Goal: Task Accomplishment & Management: Use online tool/utility

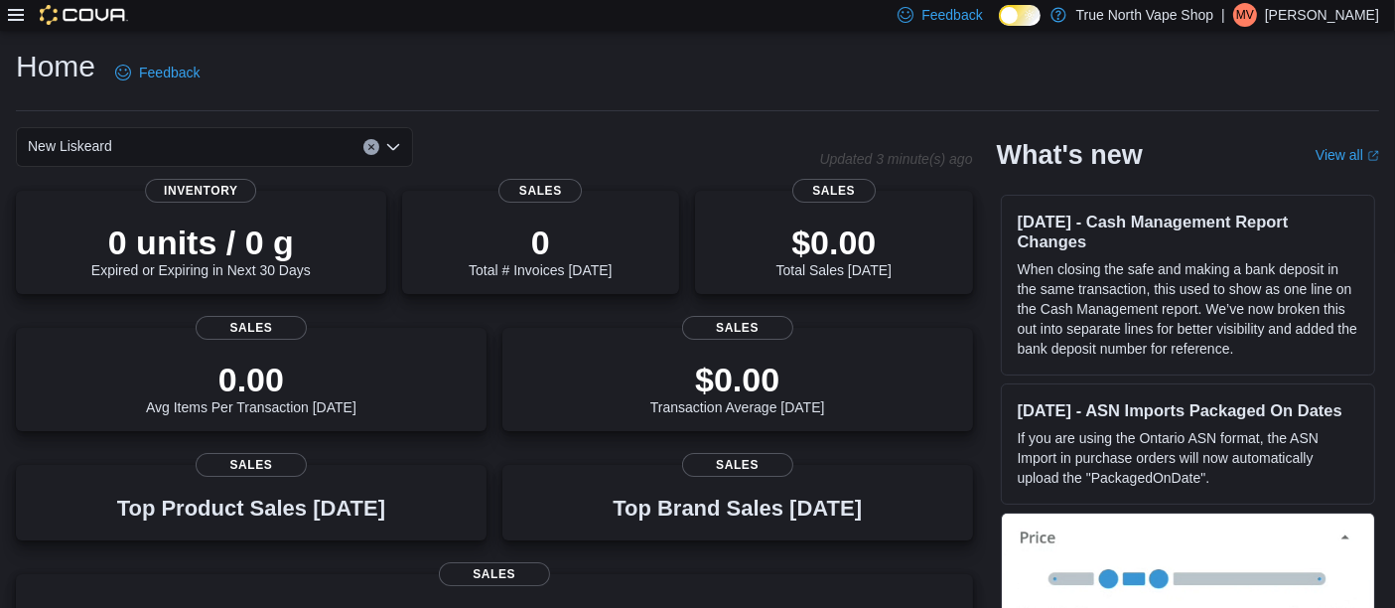
click at [20, 22] on icon at bounding box center [16, 15] width 16 height 16
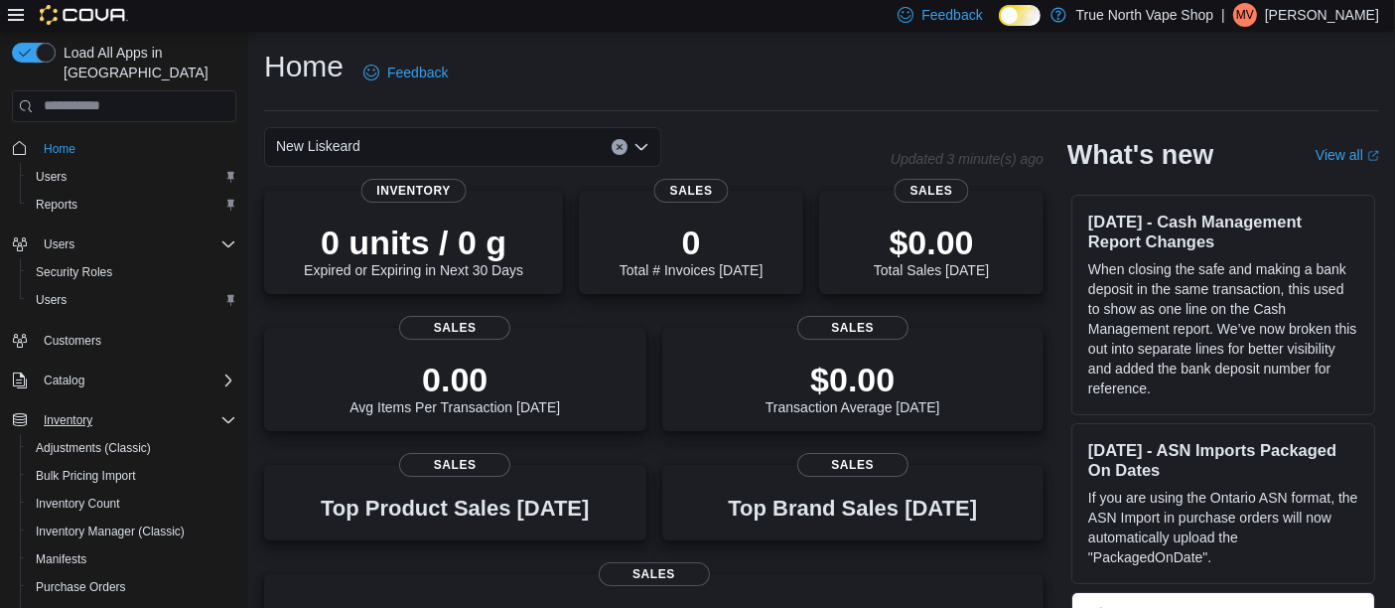
click at [226, 412] on icon "Complex example" at bounding box center [228, 420] width 16 height 16
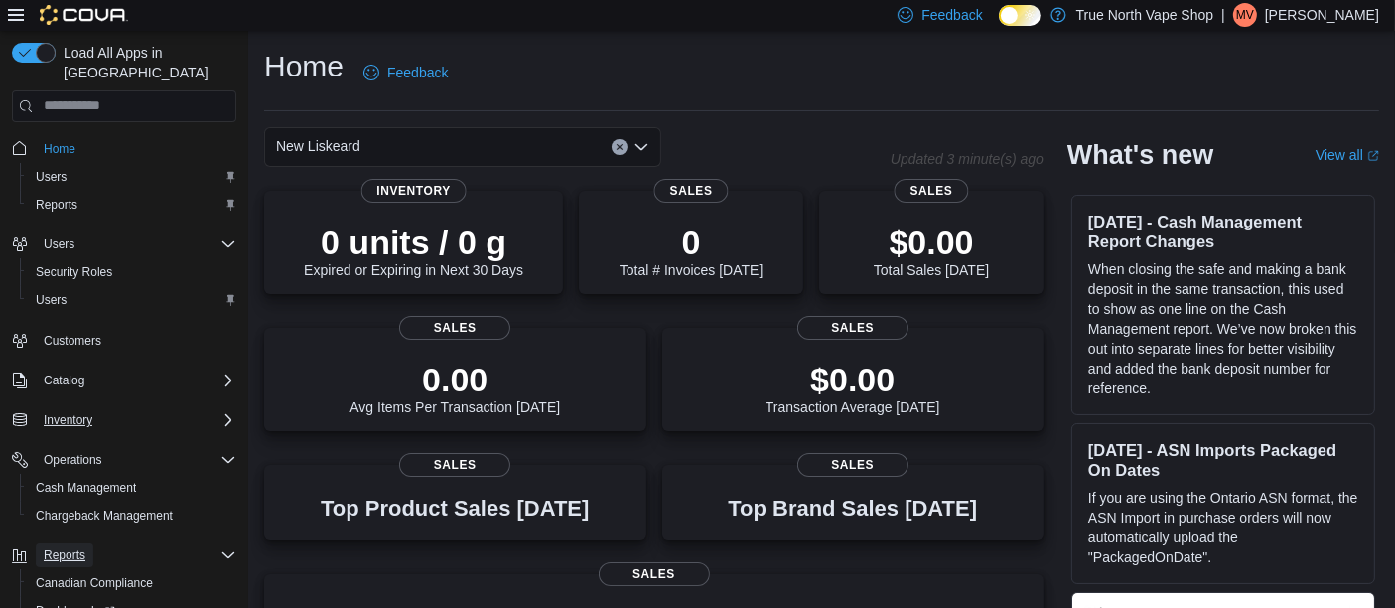
click at [70, 547] on span "Reports" at bounding box center [65, 555] width 42 height 16
click at [62, 197] on span "Reports" at bounding box center [57, 205] width 42 height 16
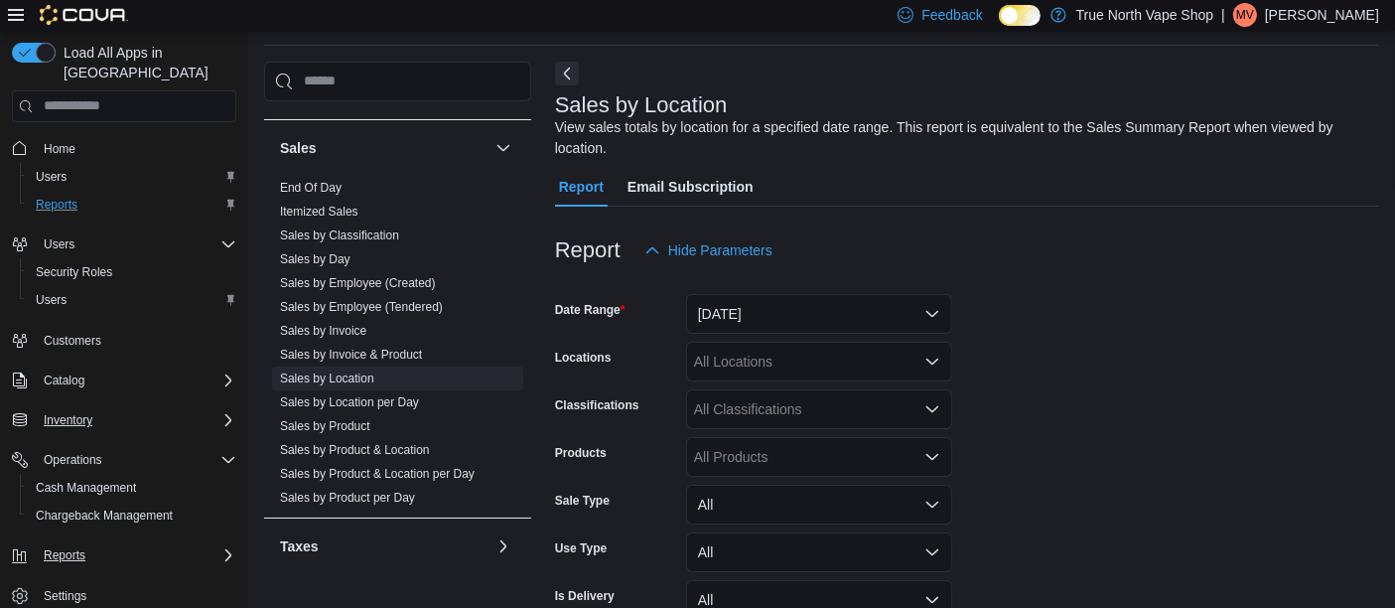
scroll to position [1021, 0]
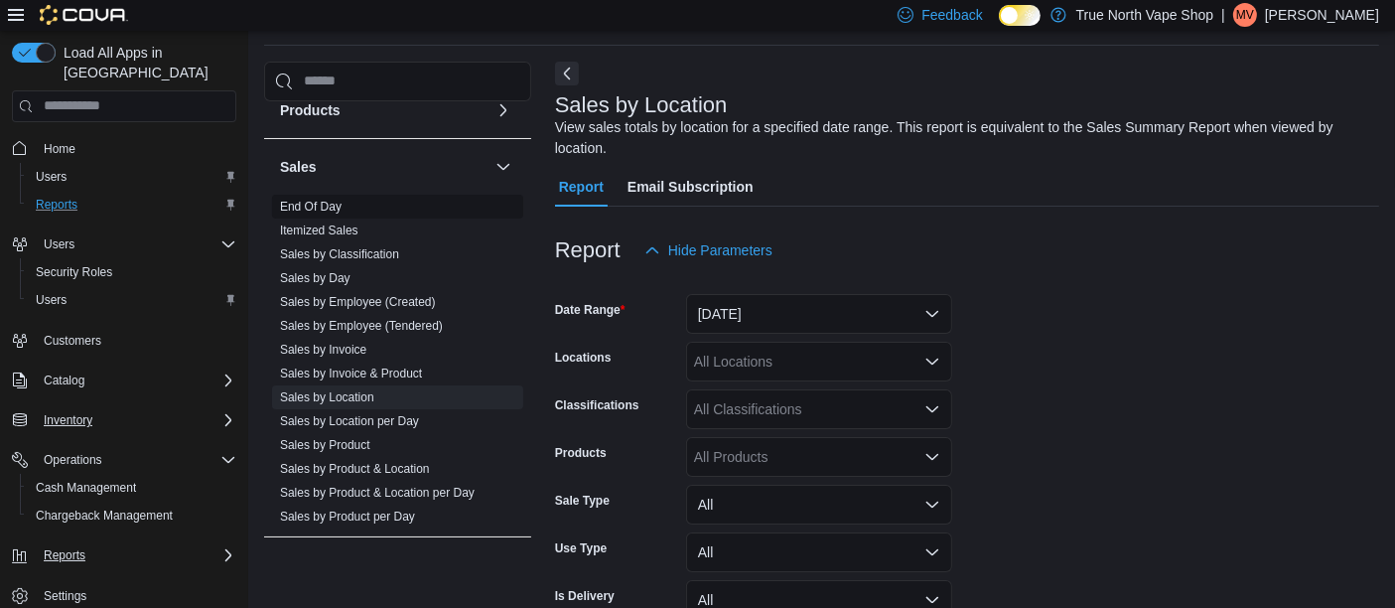
click at [309, 203] on link "End Of Day" at bounding box center [311, 207] width 62 height 14
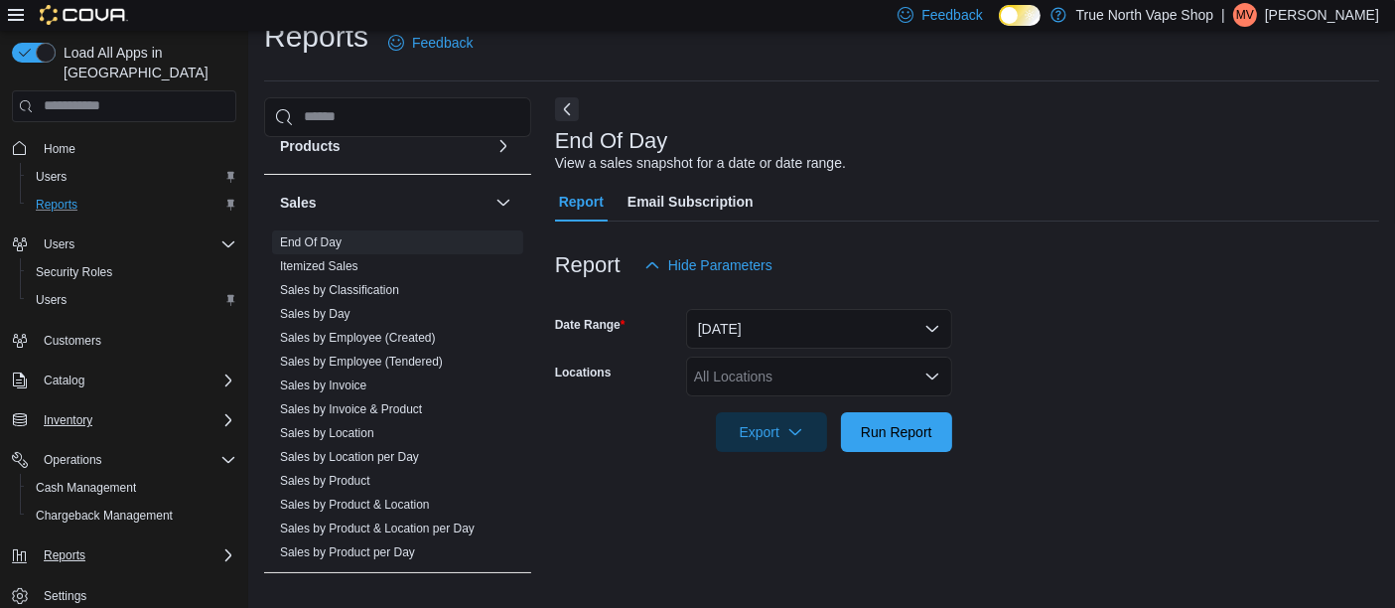
click at [763, 375] on div "All Locations" at bounding box center [819, 376] width 266 height 40
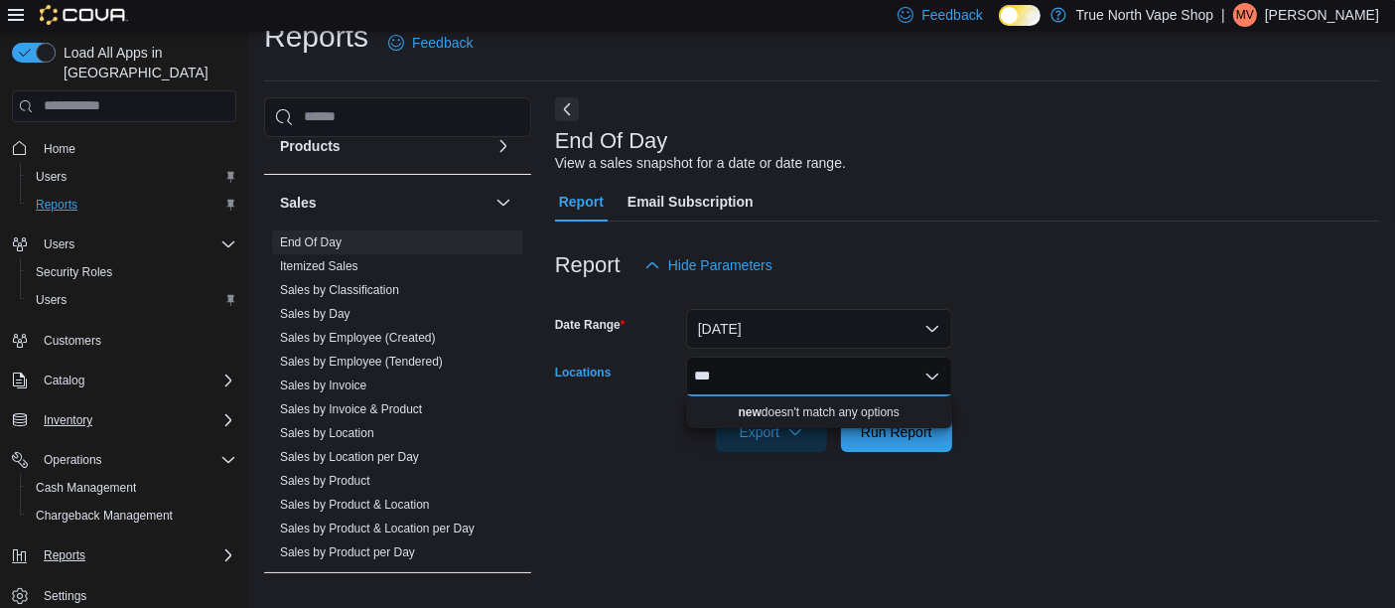
click at [939, 368] on icon "Close list of options" at bounding box center [932, 376] width 16 height 16
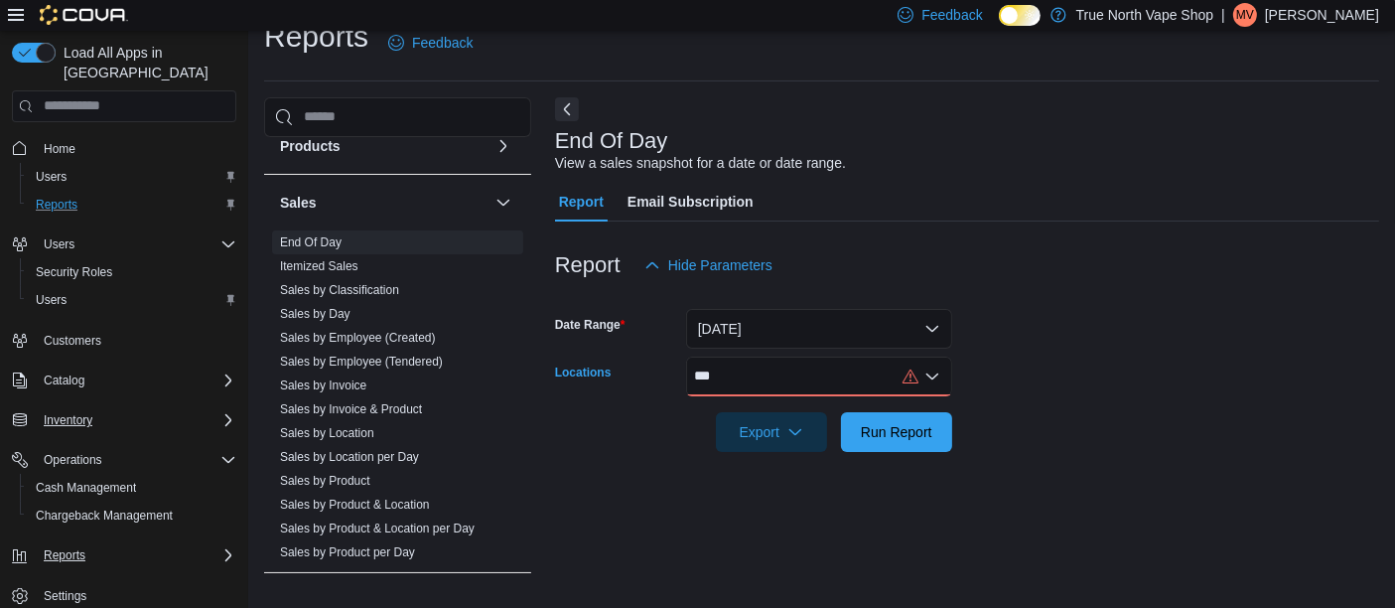
click at [938, 373] on icon "Open list of options" at bounding box center [932, 376] width 16 height 16
click at [1063, 364] on form "Date Range [DATE] Locations *** Export Run Report" at bounding box center [967, 368] width 824 height 167
click at [754, 375] on div "***" at bounding box center [819, 376] width 266 height 40
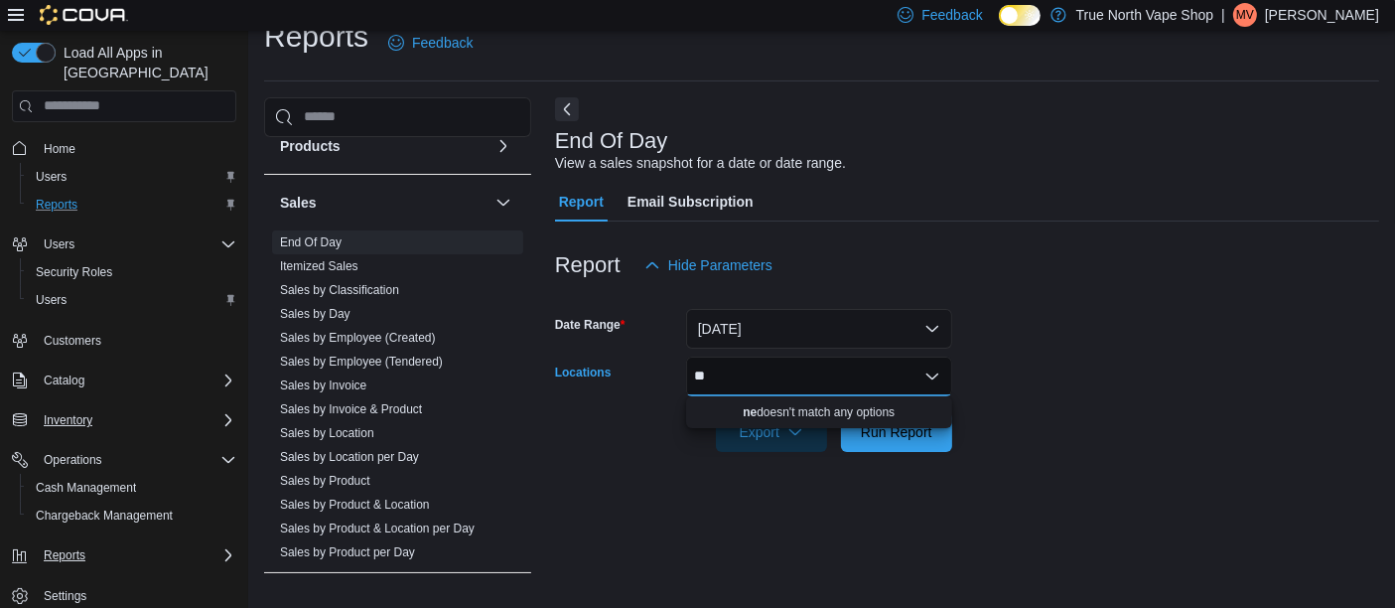
type input "*"
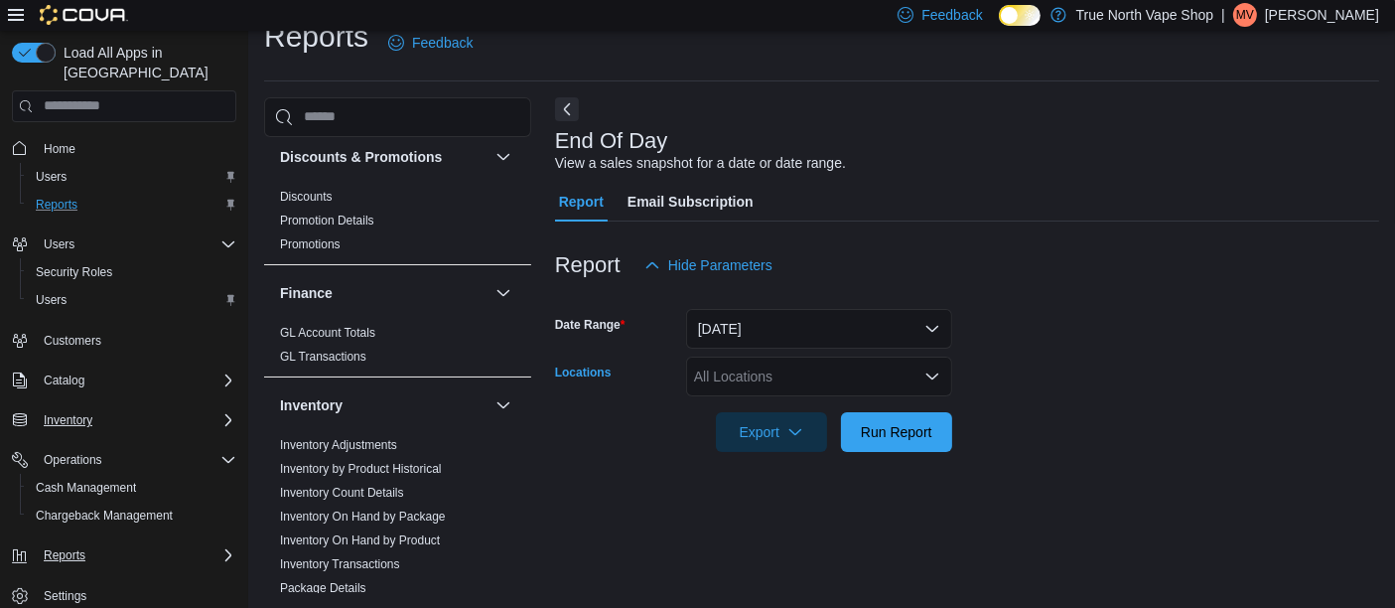
scroll to position [0, 0]
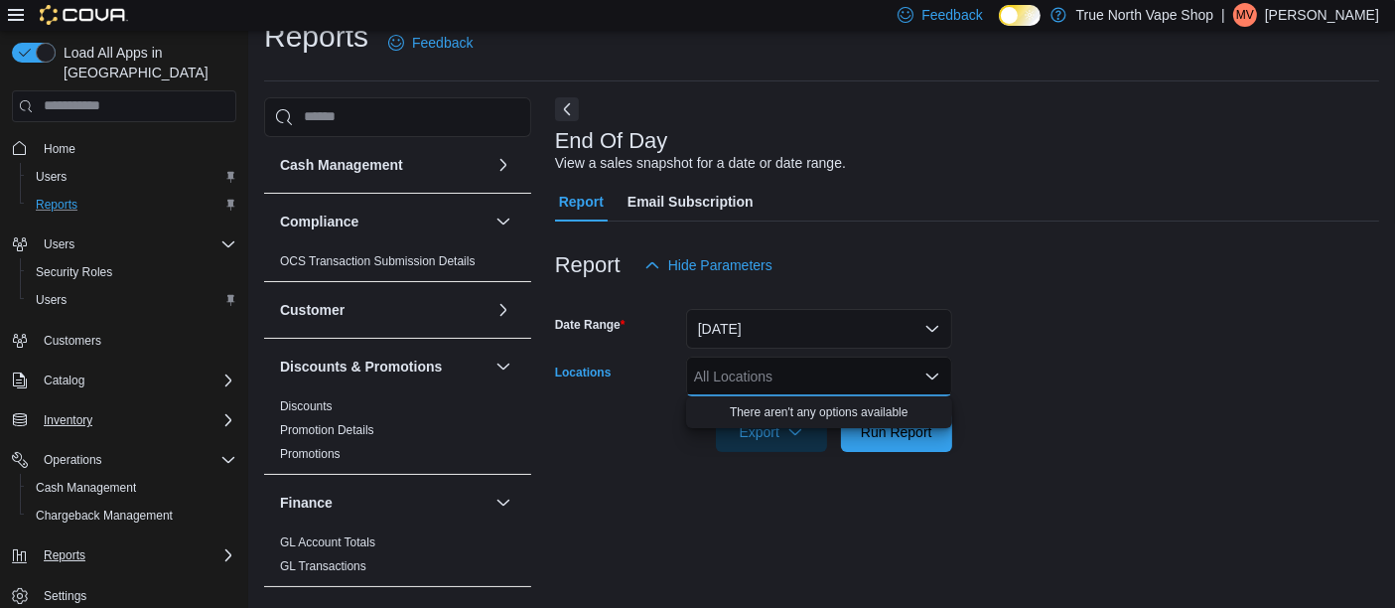
click at [659, 334] on div "Date Range" at bounding box center [616, 329] width 123 height 40
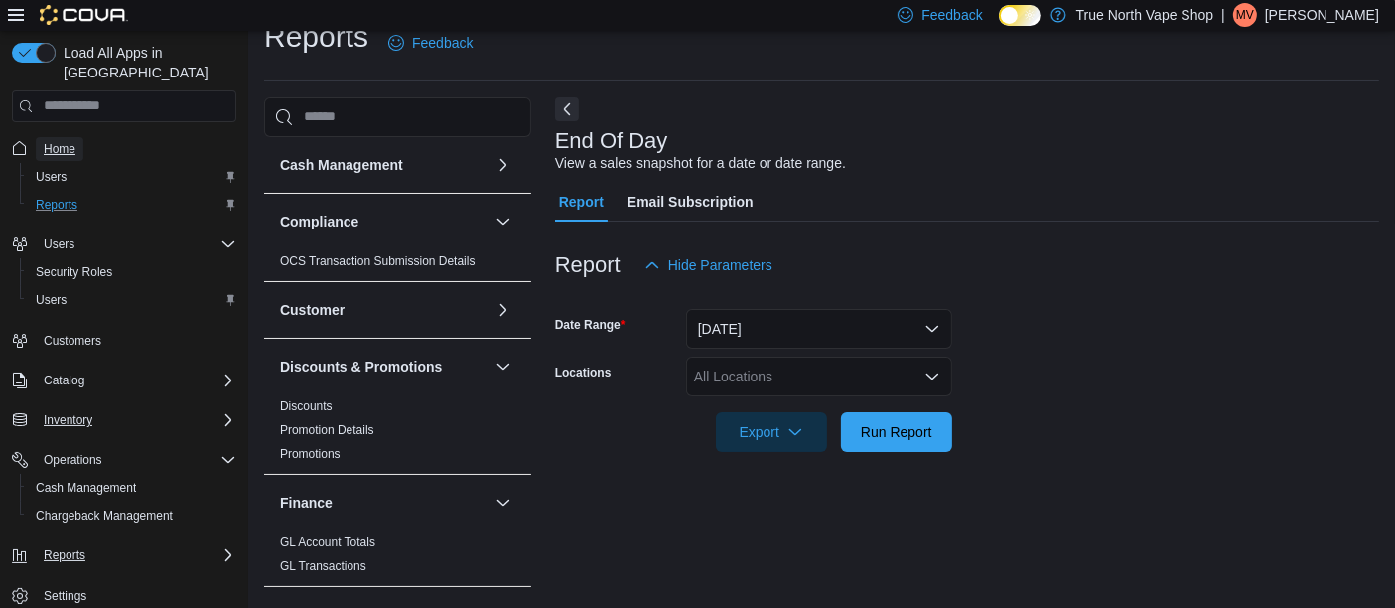
click at [66, 141] on span "Home" at bounding box center [60, 149] width 32 height 16
